Goal: Information Seeking & Learning: Learn about a topic

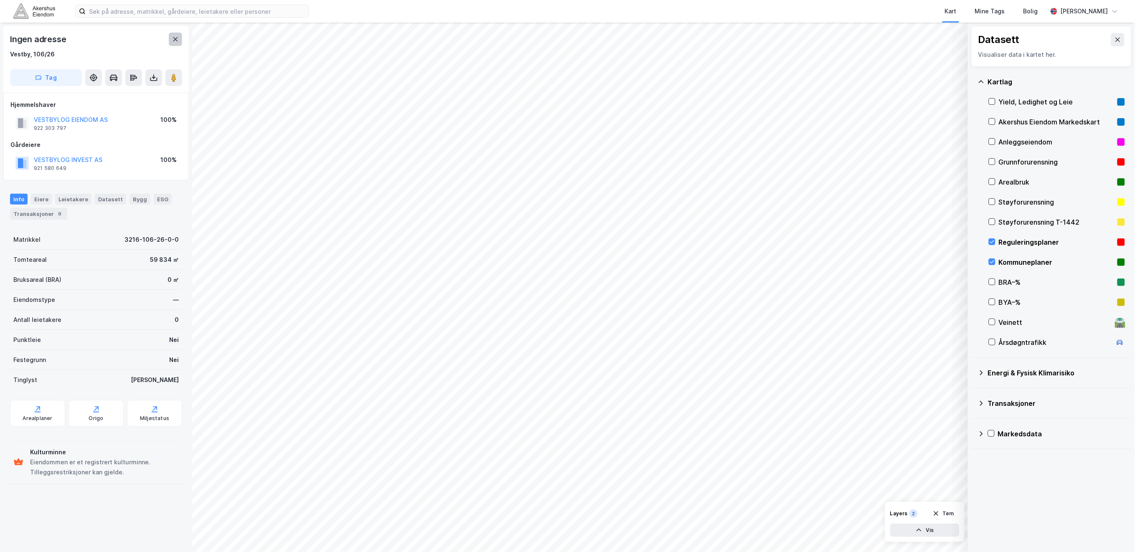
click at [178, 43] on button at bounding box center [175, 39] width 13 height 13
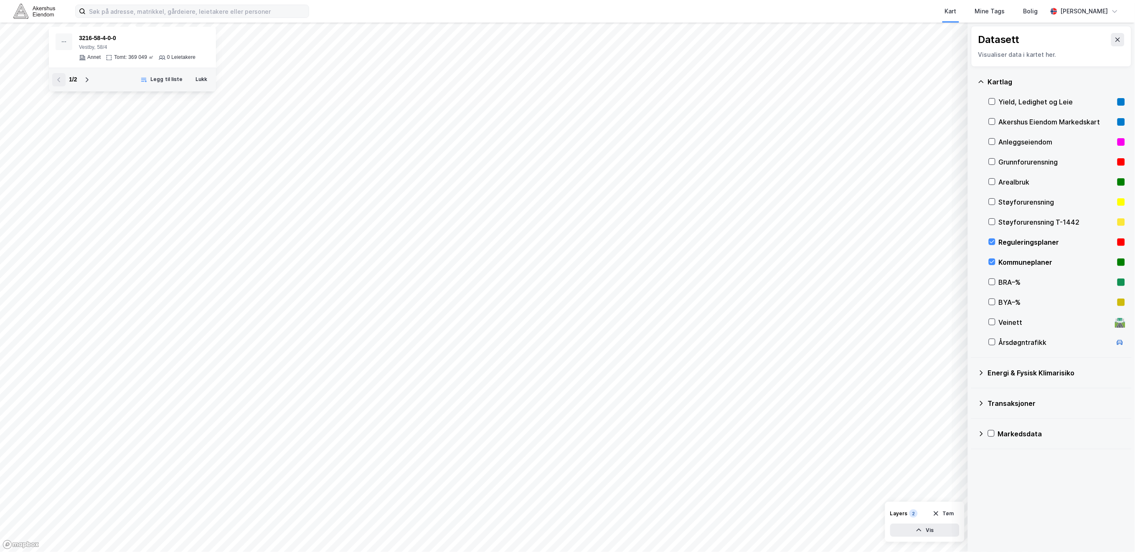
click at [174, 40] on div "3216-58-4-0-0" at bounding box center [137, 38] width 117 height 10
click at [179, 16] on input at bounding box center [197, 11] width 223 height 13
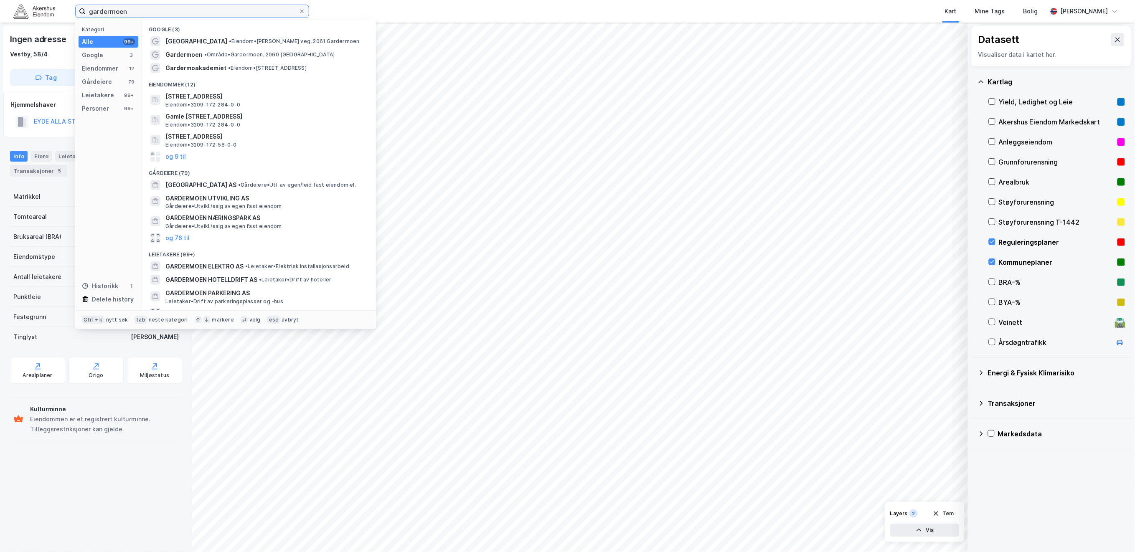
type input "gardermoen"
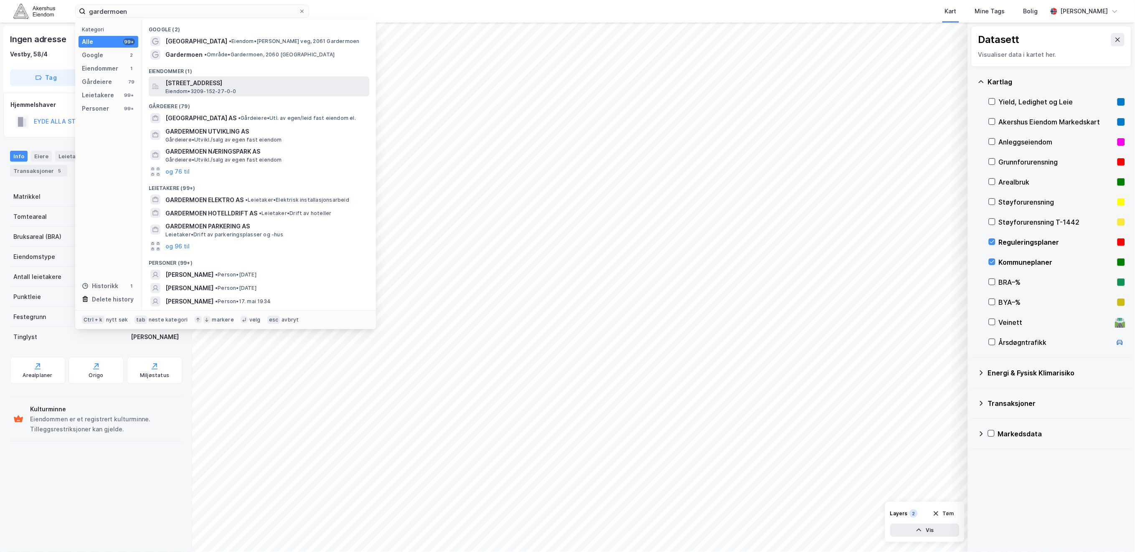
click at [286, 81] on span "[STREET_ADDRESS]" at bounding box center [265, 83] width 201 height 10
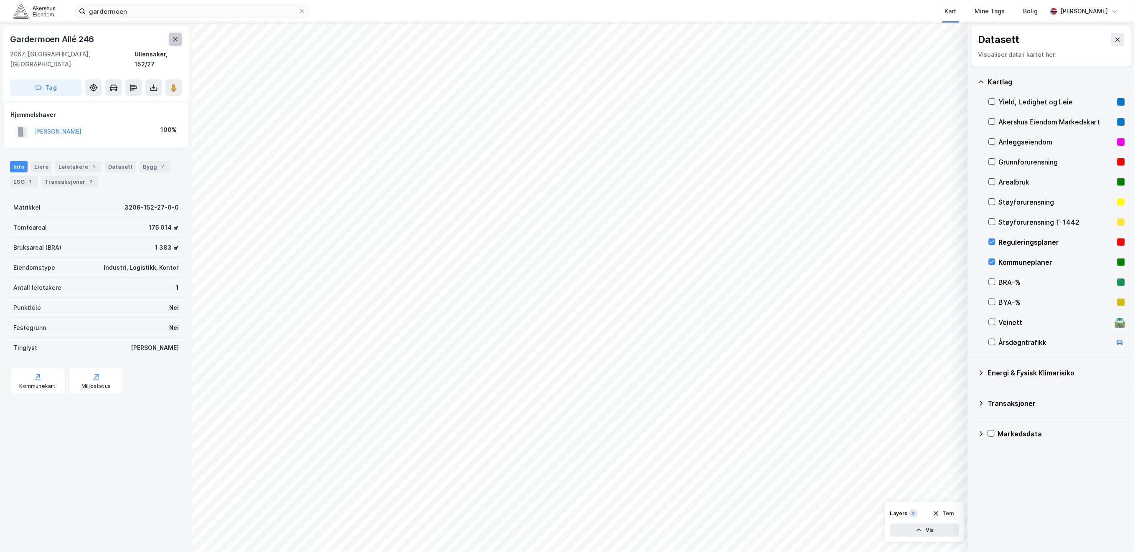
click at [173, 40] on icon at bounding box center [175, 39] width 7 height 7
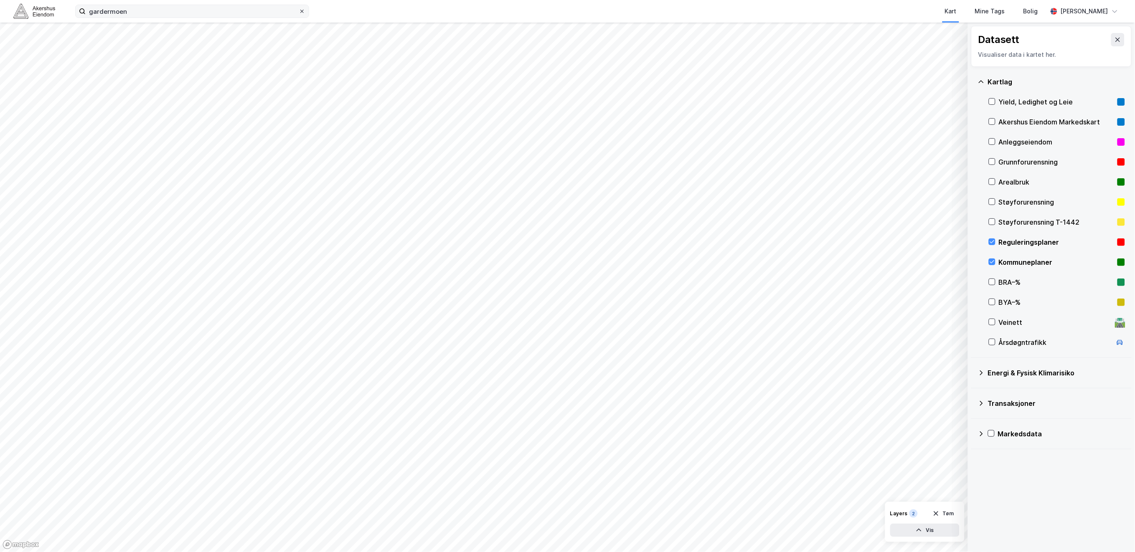
click at [300, 10] on icon at bounding box center [302, 11] width 5 height 5
click at [299, 10] on input "gardermoen" at bounding box center [192, 11] width 213 height 13
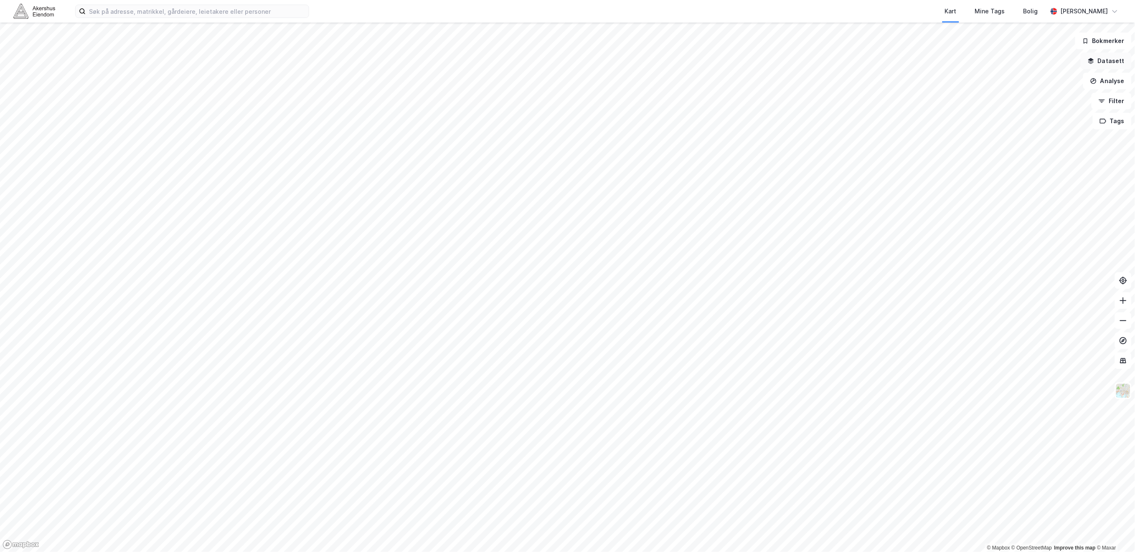
click at [1116, 62] on button "Datasett" at bounding box center [1106, 61] width 51 height 17
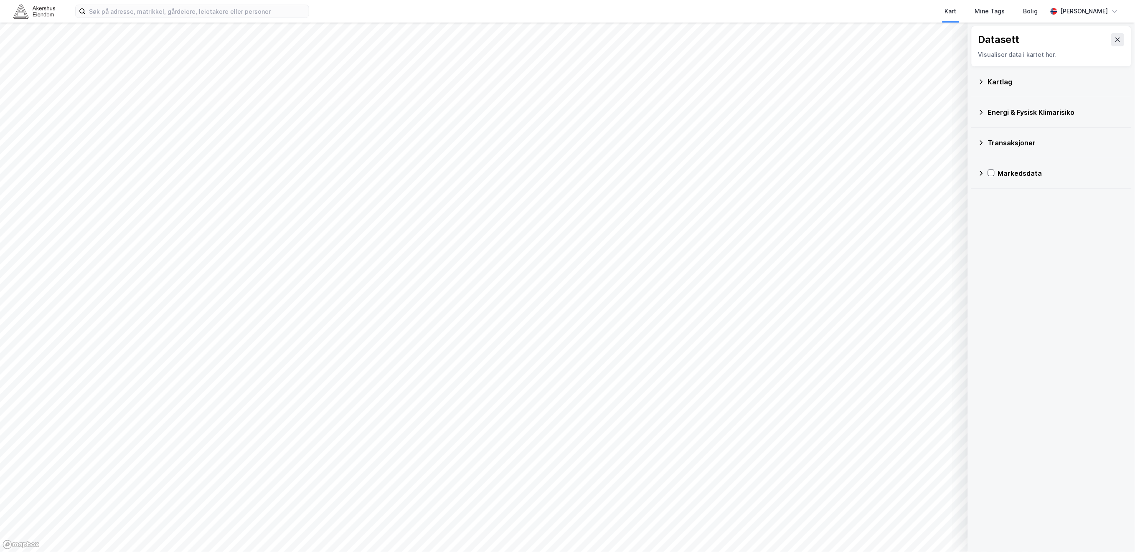
click at [983, 82] on icon at bounding box center [981, 81] width 3 height 5
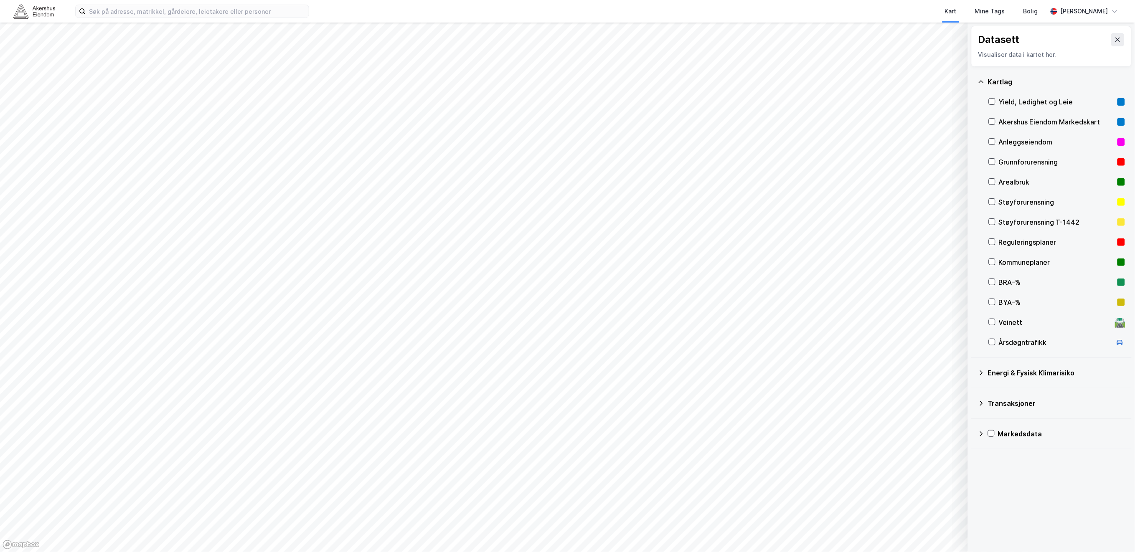
click at [1014, 242] on div "Reguleringsplaner" at bounding box center [1056, 242] width 115 height 10
click at [992, 260] on icon at bounding box center [992, 262] width 6 height 6
click at [994, 242] on icon at bounding box center [992, 242] width 5 height 3
click at [991, 260] on icon at bounding box center [992, 262] width 6 height 6
click at [1111, 43] on button at bounding box center [1117, 39] width 13 height 13
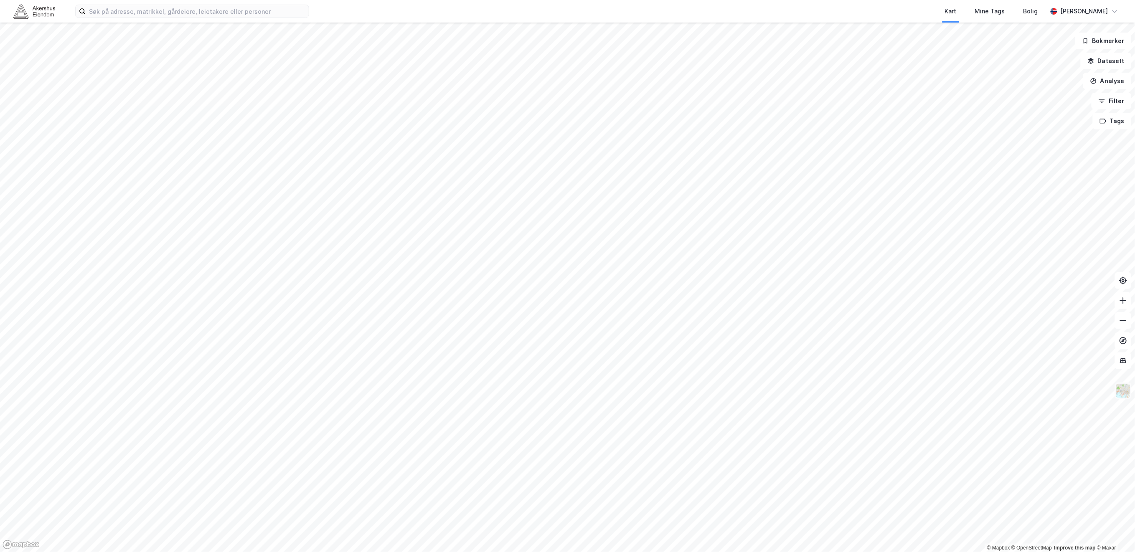
click at [1122, 389] on img at bounding box center [1124, 391] width 16 height 16
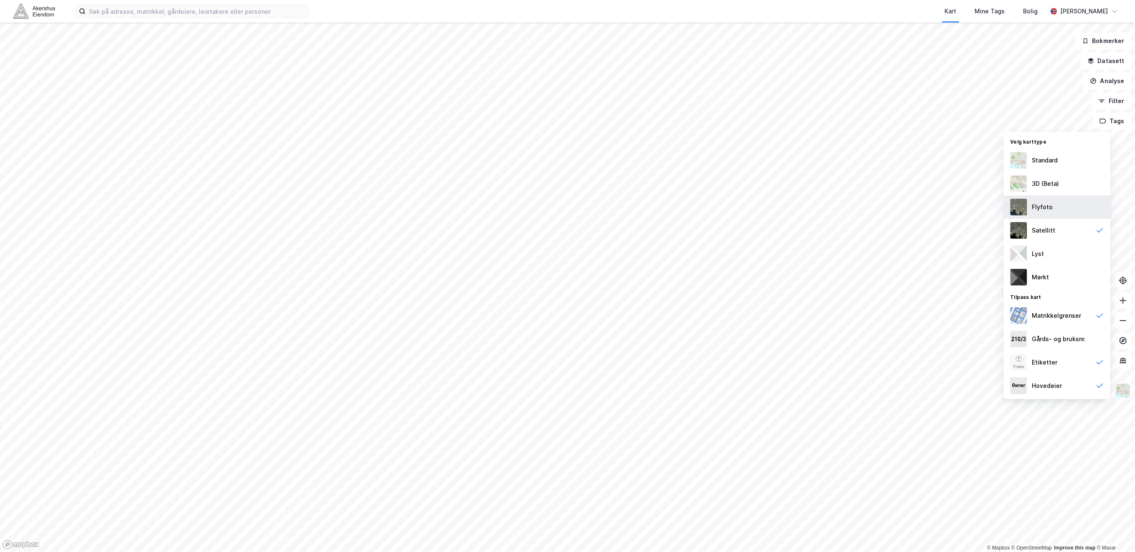
click at [1074, 211] on div "Flyfoto" at bounding box center [1057, 207] width 107 height 23
click at [1082, 384] on div "Hovedeier" at bounding box center [1057, 385] width 107 height 23
click at [1086, 318] on div "Matrikkelgrenser" at bounding box center [1057, 315] width 107 height 23
click at [1075, 364] on div "Etiketter" at bounding box center [1057, 362] width 107 height 23
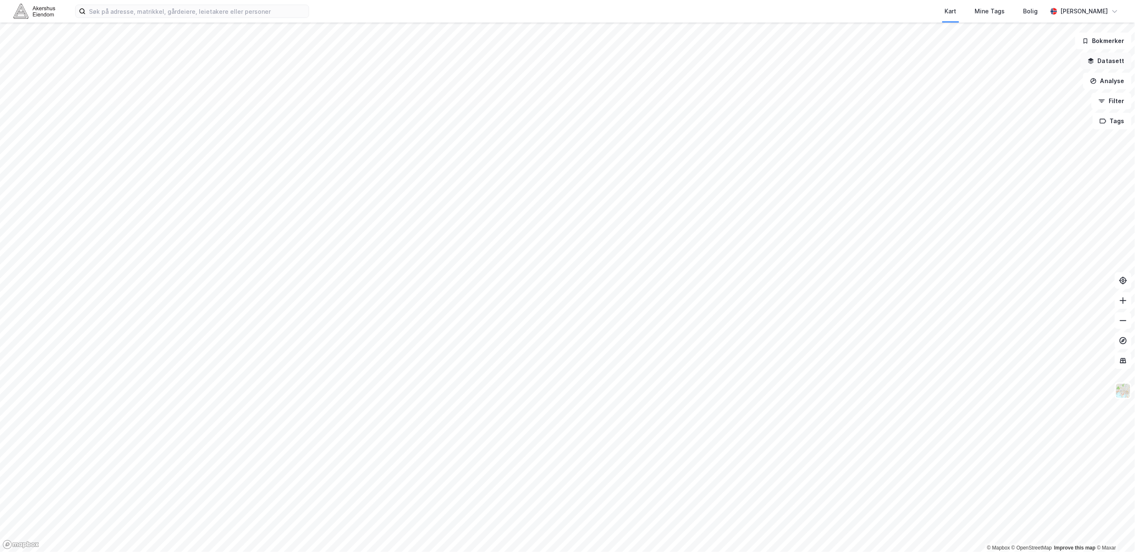
click at [1118, 64] on button "Datasett" at bounding box center [1106, 61] width 51 height 17
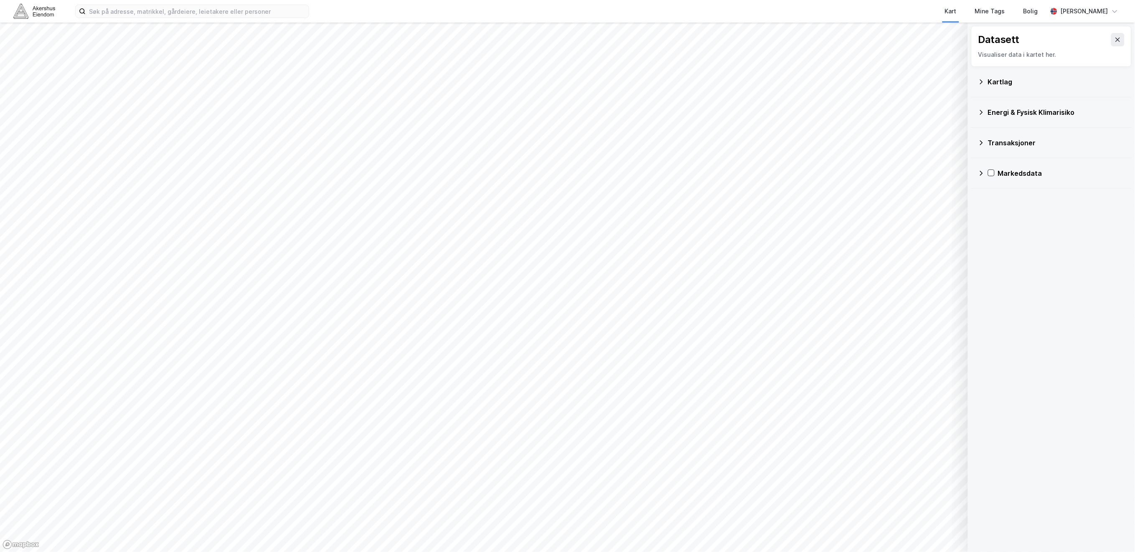
click at [994, 81] on div "Kartlag" at bounding box center [1056, 82] width 137 height 10
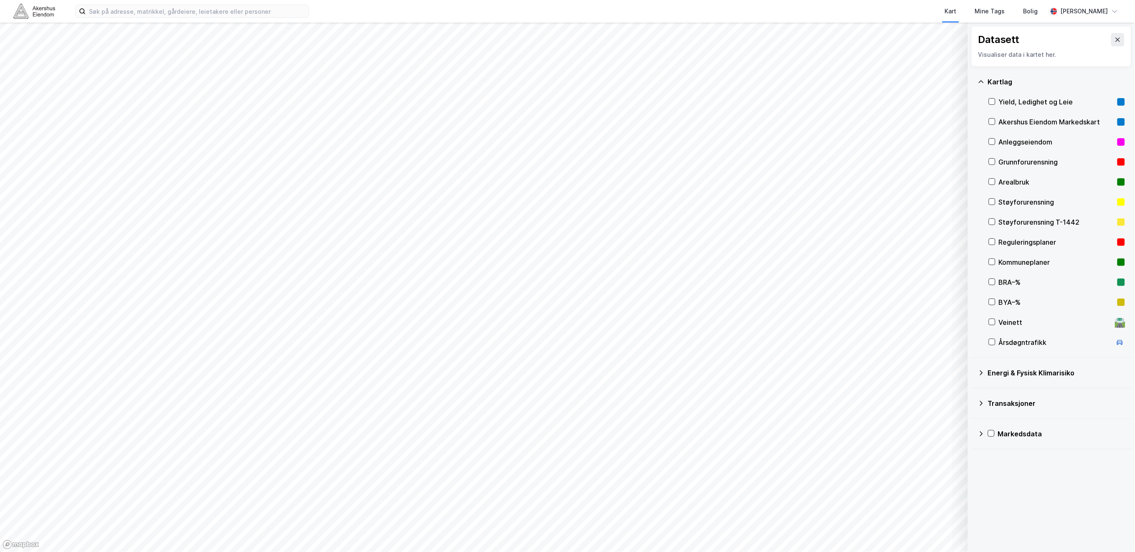
click at [1007, 244] on div "Reguleringsplaner" at bounding box center [1056, 242] width 115 height 10
click at [1010, 244] on div "Reguleringsplaner" at bounding box center [1056, 242] width 115 height 10
click at [1017, 262] on div "Kommuneplaner" at bounding box center [1056, 262] width 115 height 10
click at [131, 3] on div "Kart Mine Tags Bolig [PERSON_NAME]" at bounding box center [567, 11] width 1135 height 23
click at [134, 10] on input at bounding box center [197, 11] width 223 height 13
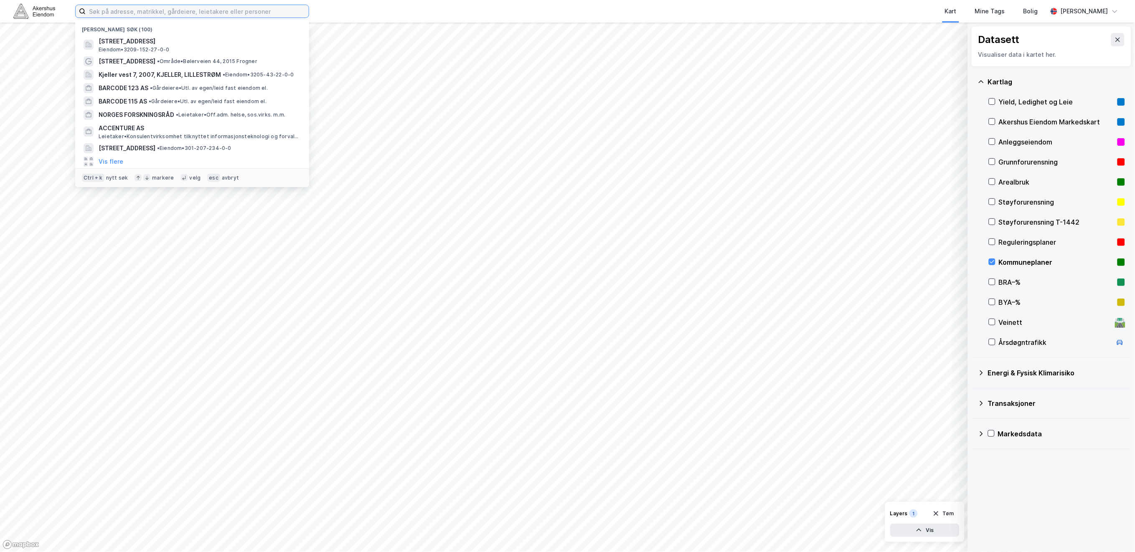
paste input "Gneisveien 2D"
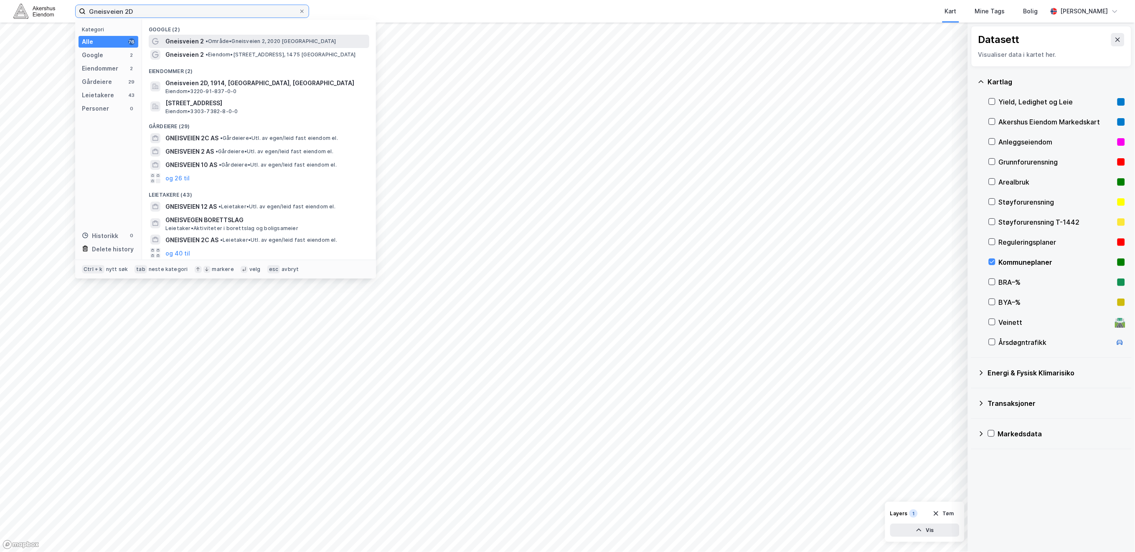
type input "Gneisveien 2D"
click at [330, 42] on div "Gneisveien 2 • Område • Gneisveien 2, 2020 [GEOGRAPHIC_DATA]" at bounding box center [266, 41] width 202 height 10
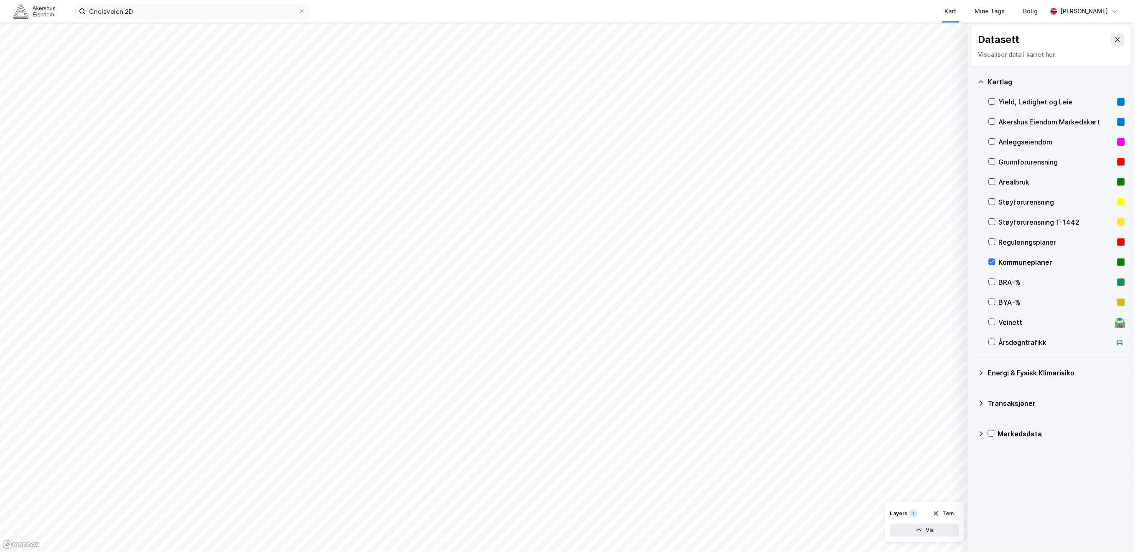
click at [992, 262] on icon at bounding box center [992, 262] width 6 height 6
click at [983, 82] on icon at bounding box center [981, 82] width 7 height 7
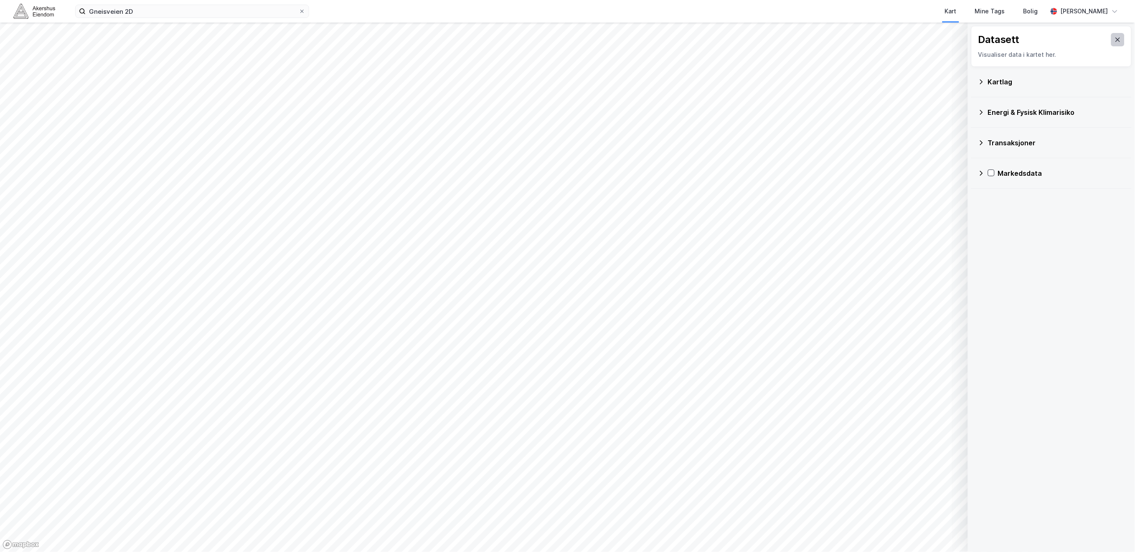
click at [1116, 38] on icon at bounding box center [1118, 40] width 5 height 4
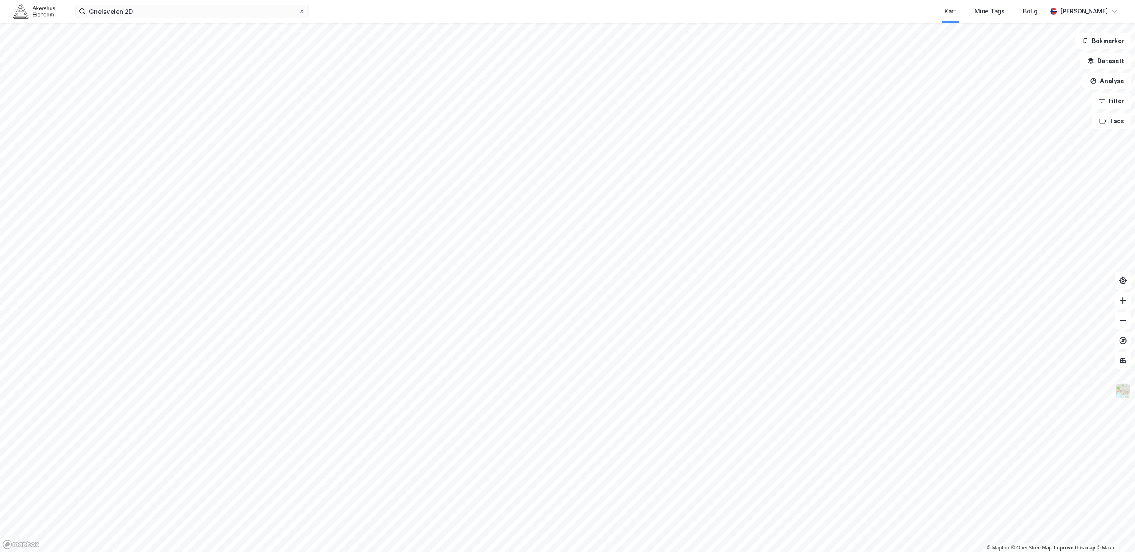
click at [1122, 397] on img at bounding box center [1124, 391] width 16 height 16
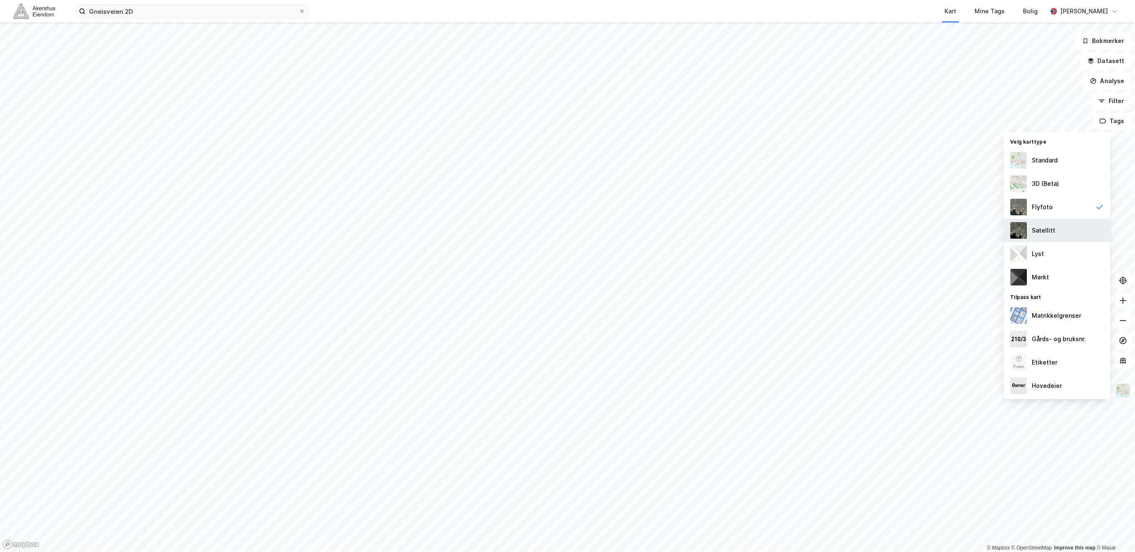
click at [1061, 228] on div "Satellitt" at bounding box center [1057, 230] width 107 height 23
